Goal: Check status: Check status

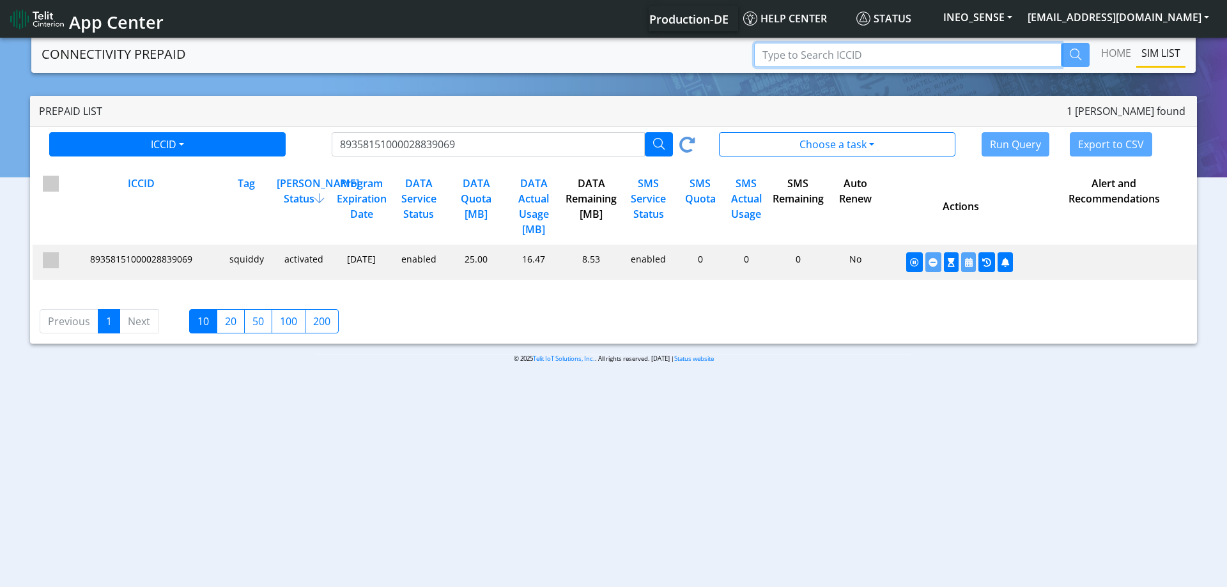
click at [816, 57] on input "Type to Search ICCID" at bounding box center [907, 55] width 307 height 24
paste input "89358151000028838202"
type input "89358151000028838202"
click at [1071, 60] on button "button" at bounding box center [1076, 55] width 28 height 24
click at [862, 64] on input "Type to Search ICCID" at bounding box center [907, 55] width 307 height 24
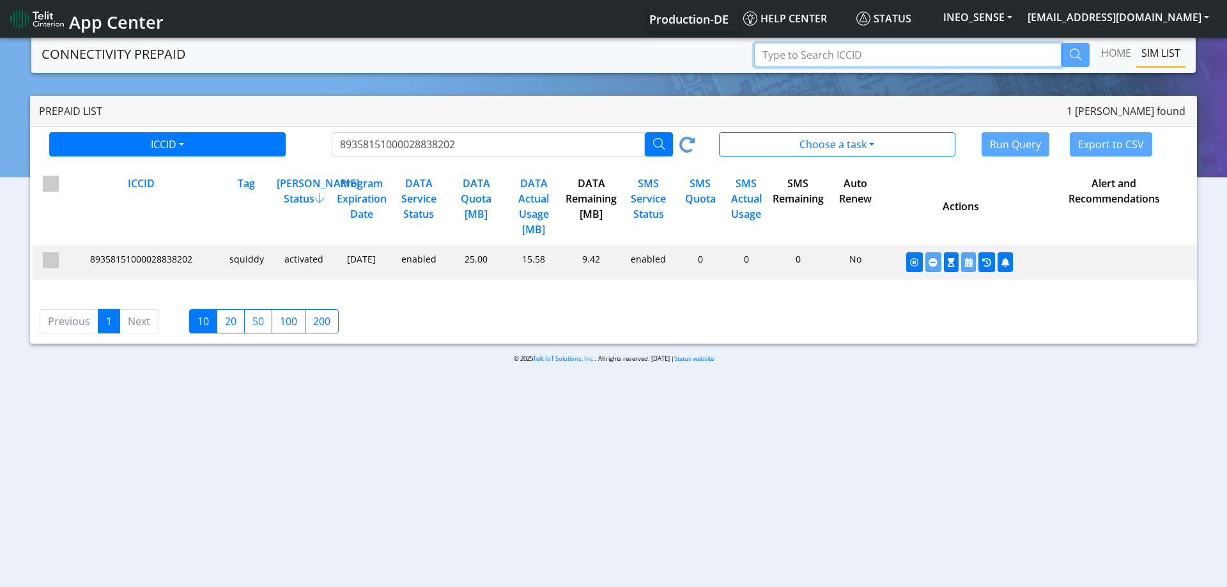
paste input "89358151000028838152"
type input "89358151000028838152"
click at [1080, 58] on icon "button" at bounding box center [1076, 55] width 12 height 12
click at [853, 57] on input "Type to Search ICCID" at bounding box center [907, 55] width 307 height 24
paste input "89358151000028838137"
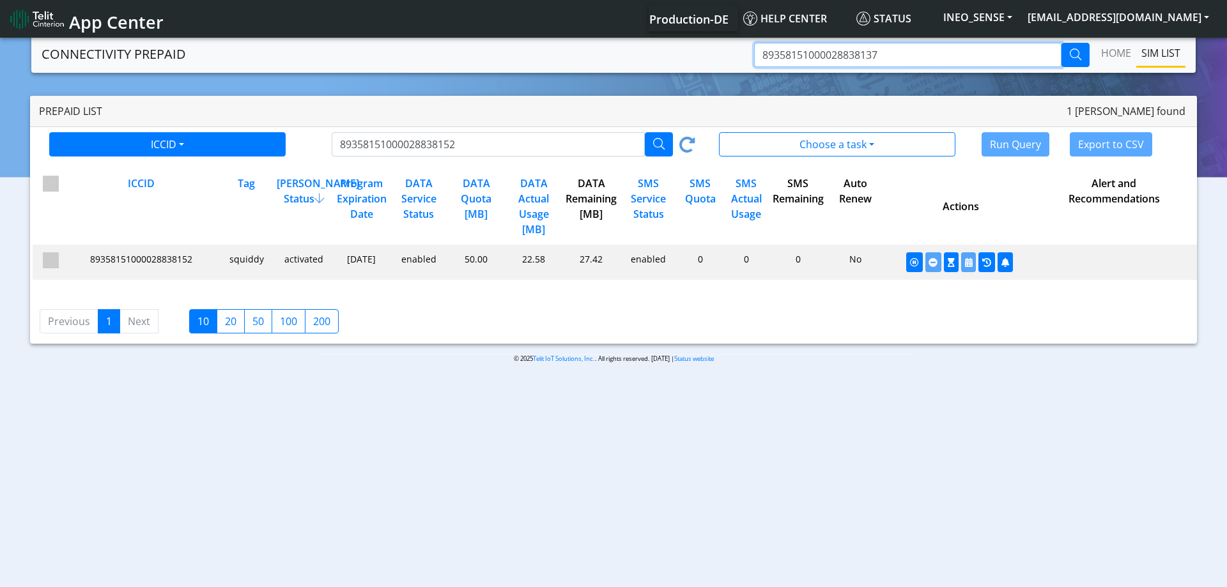
type input "89358151000028838137"
click at [1072, 55] on icon "button" at bounding box center [1076, 55] width 12 height 12
